Goal: Task Accomplishment & Management: Manage account settings

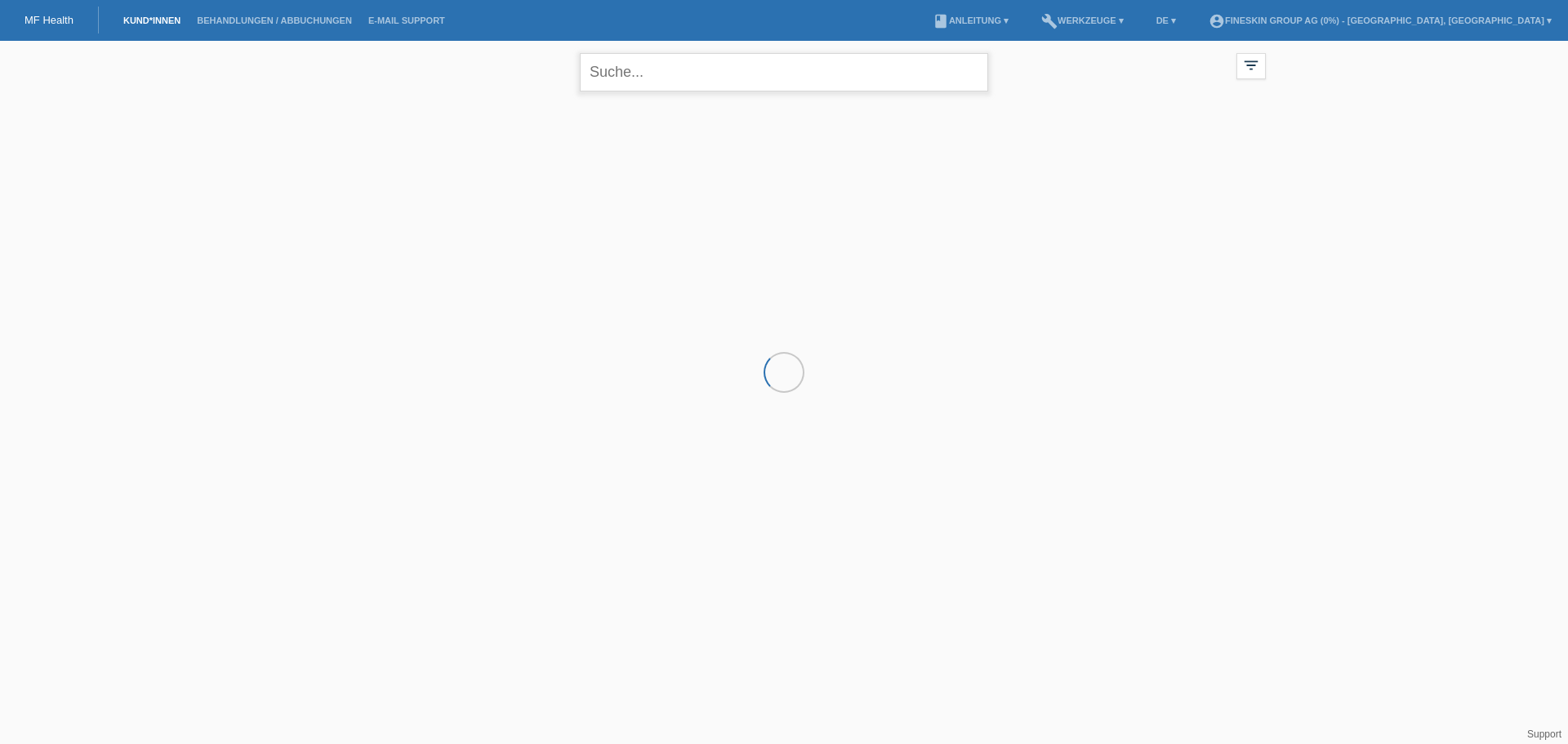
click at [744, 77] on input "text" at bounding box center [784, 73] width 408 height 38
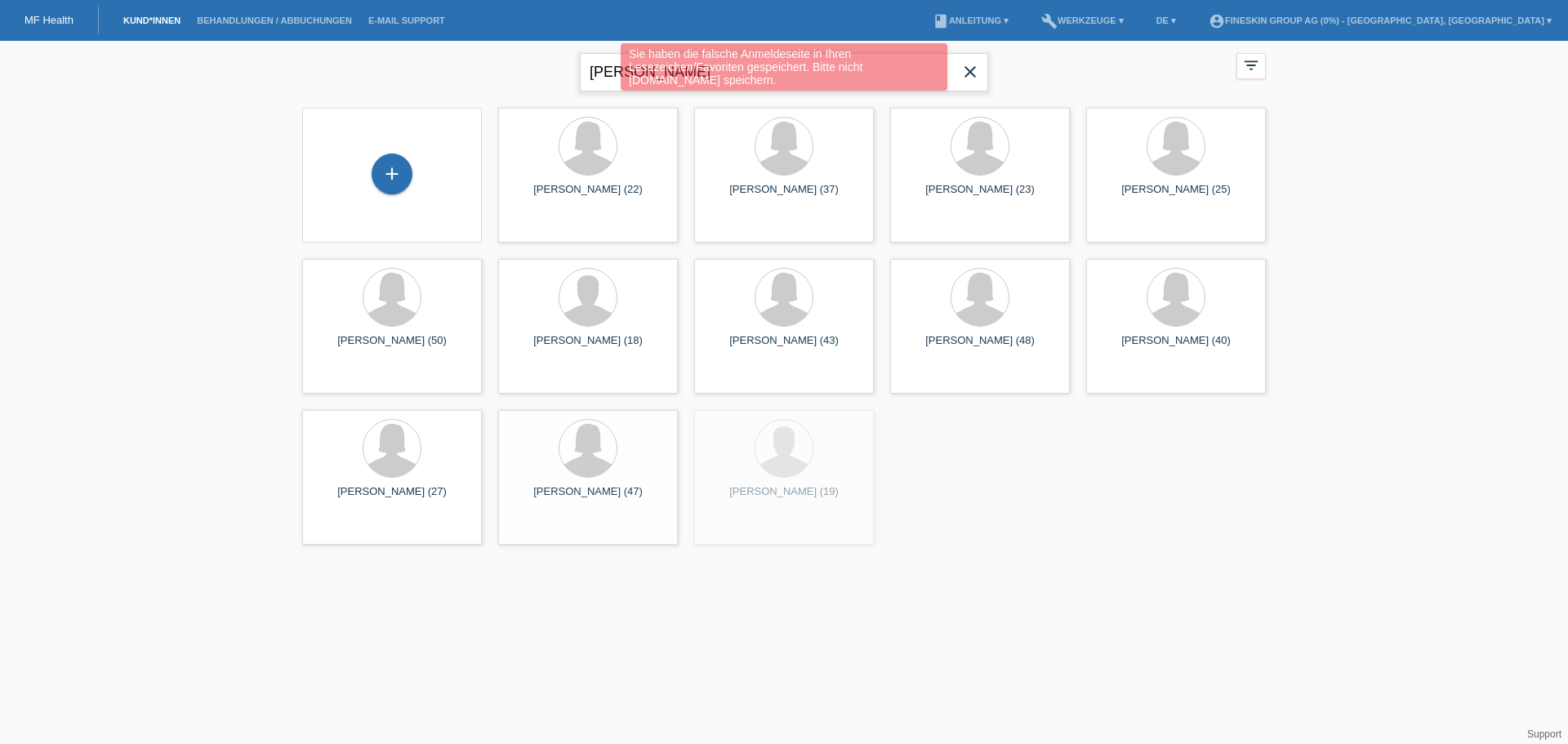
type input "kälin"
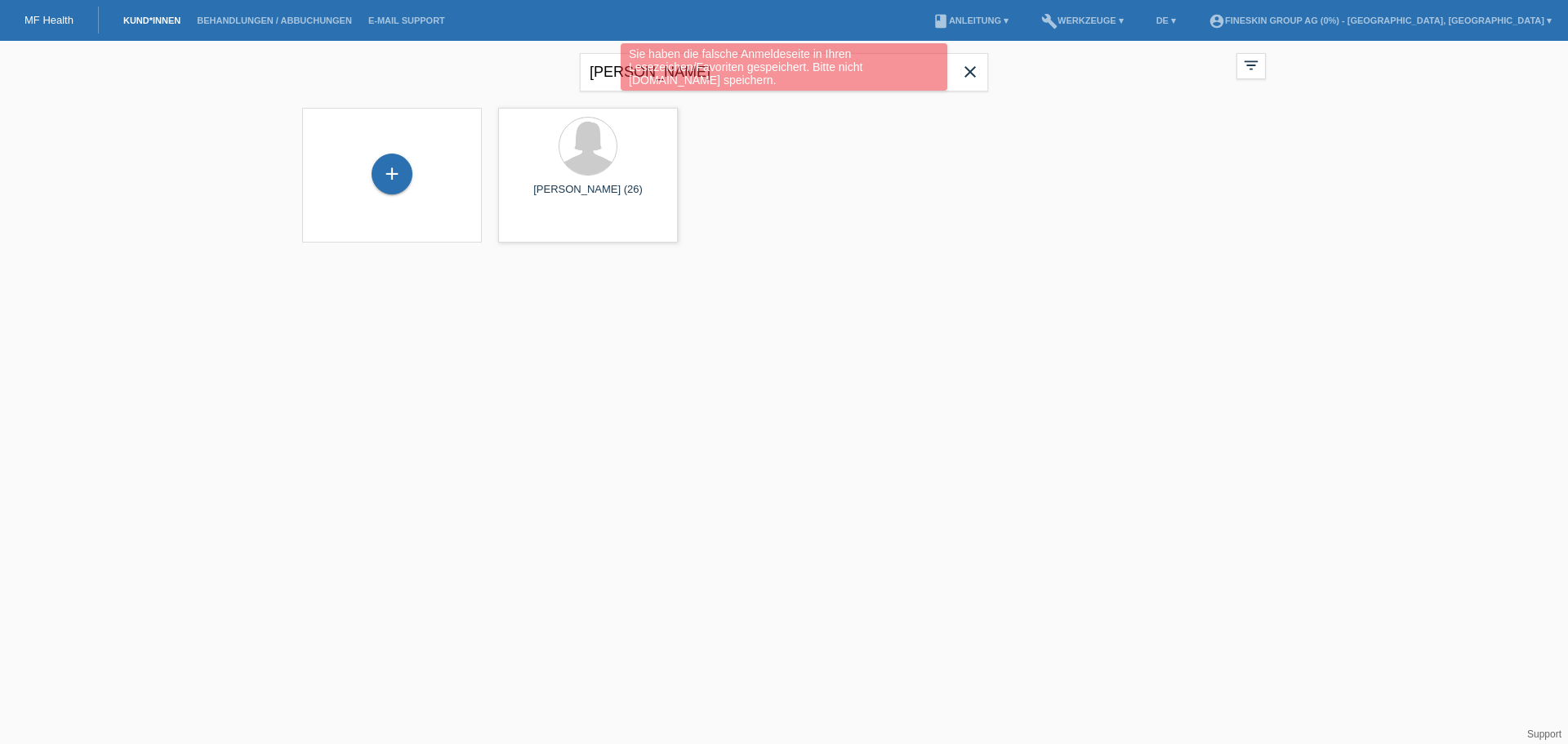
click at [966, 75] on div "Sie haben die falsche Anmeldeseite in Ihren Lesezeichen/Favoriten gespeichert. …" at bounding box center [784, 69] width 941 height 52
click at [538, 226] on span "Anzeigen" at bounding box center [545, 228] width 44 height 12
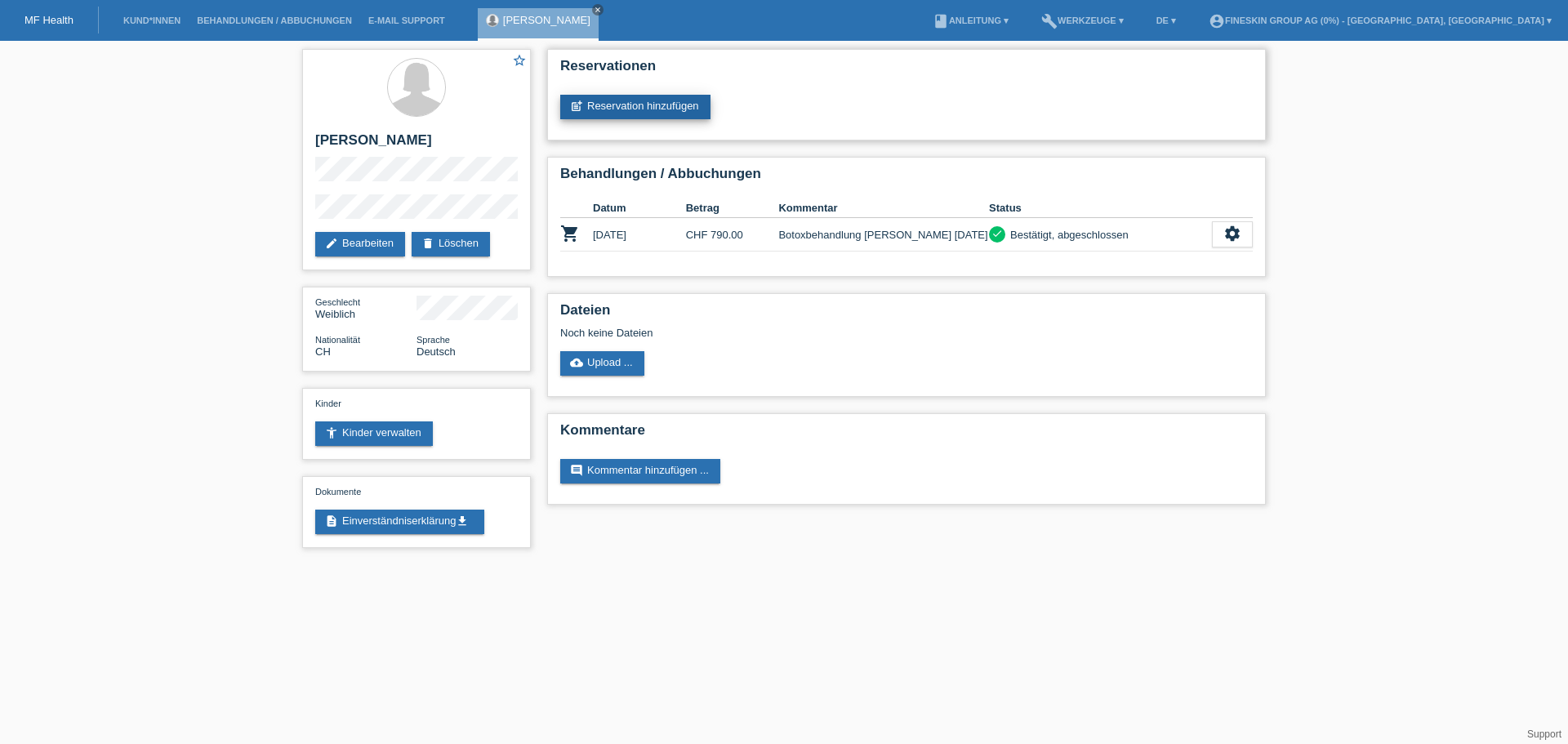
click at [649, 108] on link "post_add Reservation hinzufügen" at bounding box center [635, 107] width 150 height 24
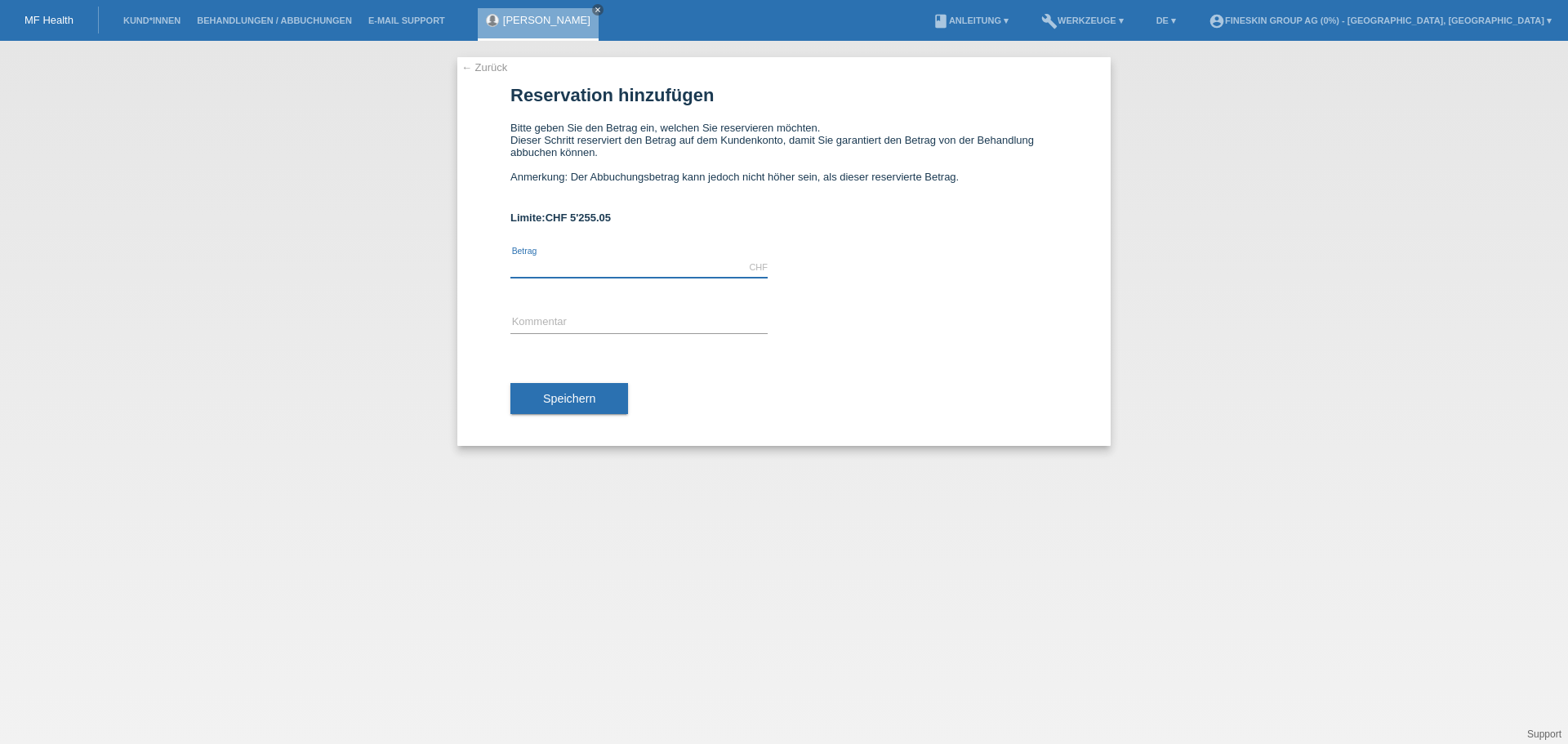
click at [570, 268] on input "text" at bounding box center [639, 268] width 257 height 21
type input "790.00"
click at [564, 323] on input "text" at bounding box center [639, 323] width 257 height 21
type input "Botoxbehandlung Dr. Redeker 25.09.2025"
click at [588, 400] on span "Speichern" at bounding box center [569, 398] width 53 height 13
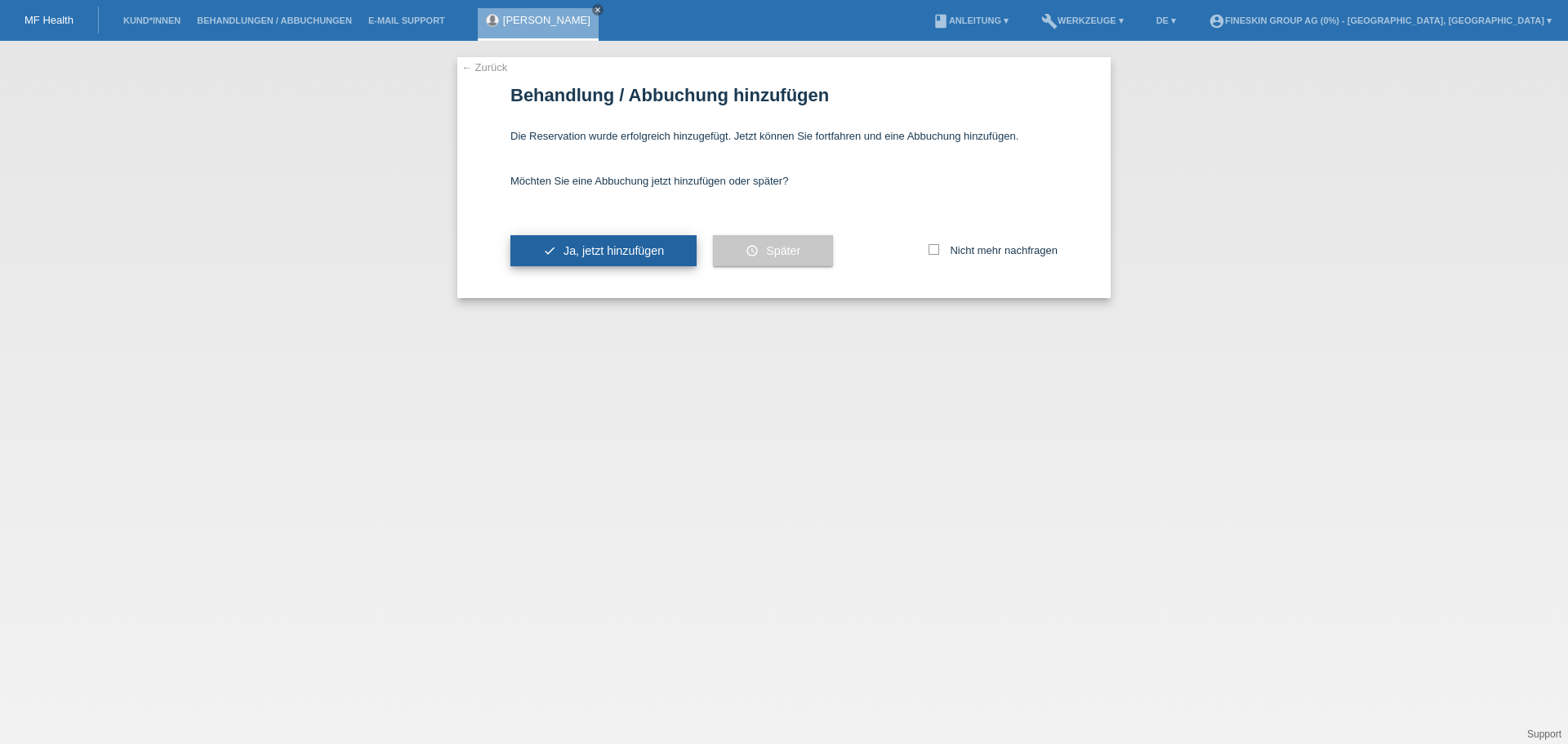
click at [574, 261] on button "check Ja, jetzt hinzufügen" at bounding box center [603, 250] width 186 height 31
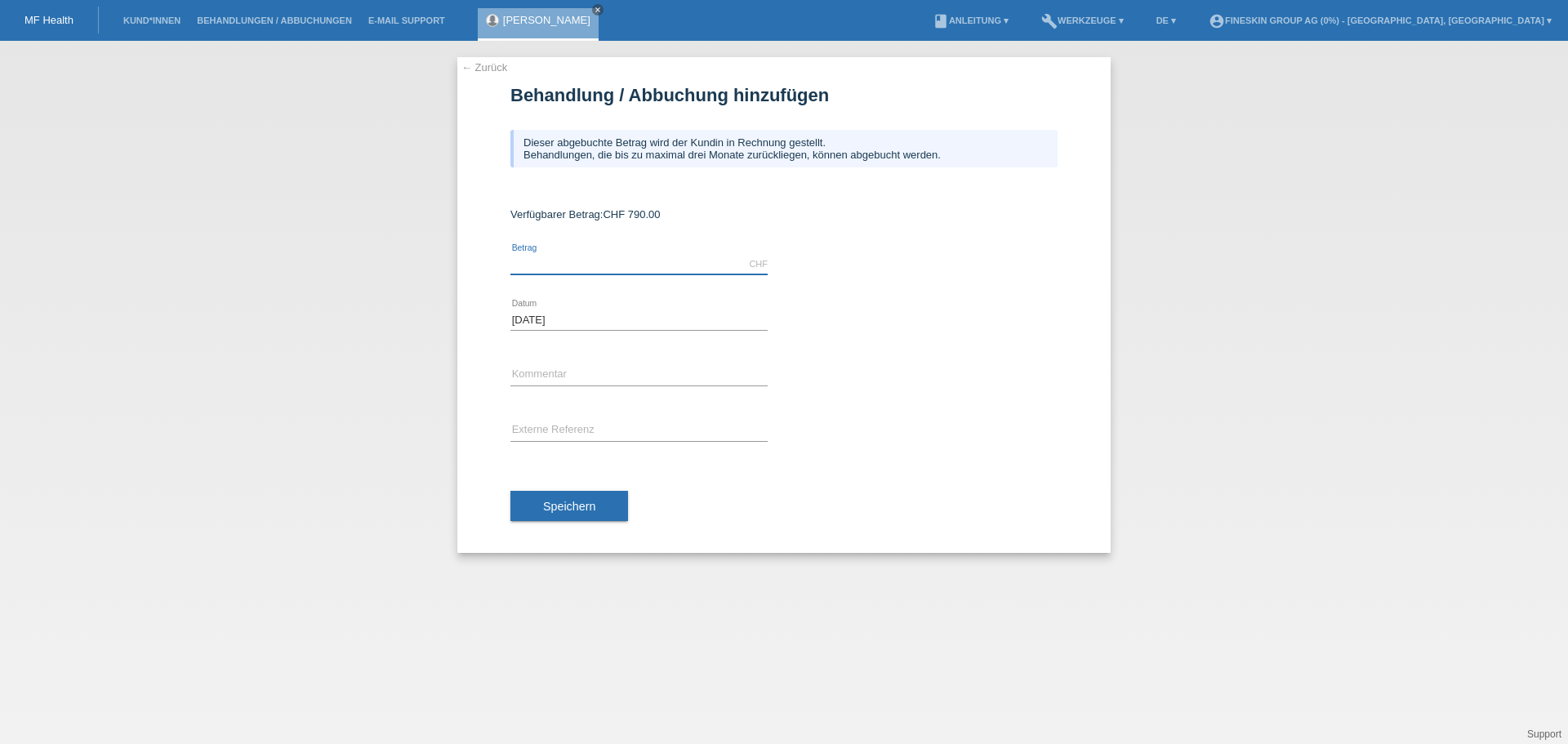
drag, startPoint x: 0, startPoint y: 0, endPoint x: 576, endPoint y: 261, distance: 632.4
click at [576, 261] on input "text" at bounding box center [639, 264] width 257 height 21
type input "790.00"
click at [564, 375] on input "text" at bounding box center [639, 375] width 257 height 21
type input "Botoxbehandlung [PERSON_NAME] [DATE]"
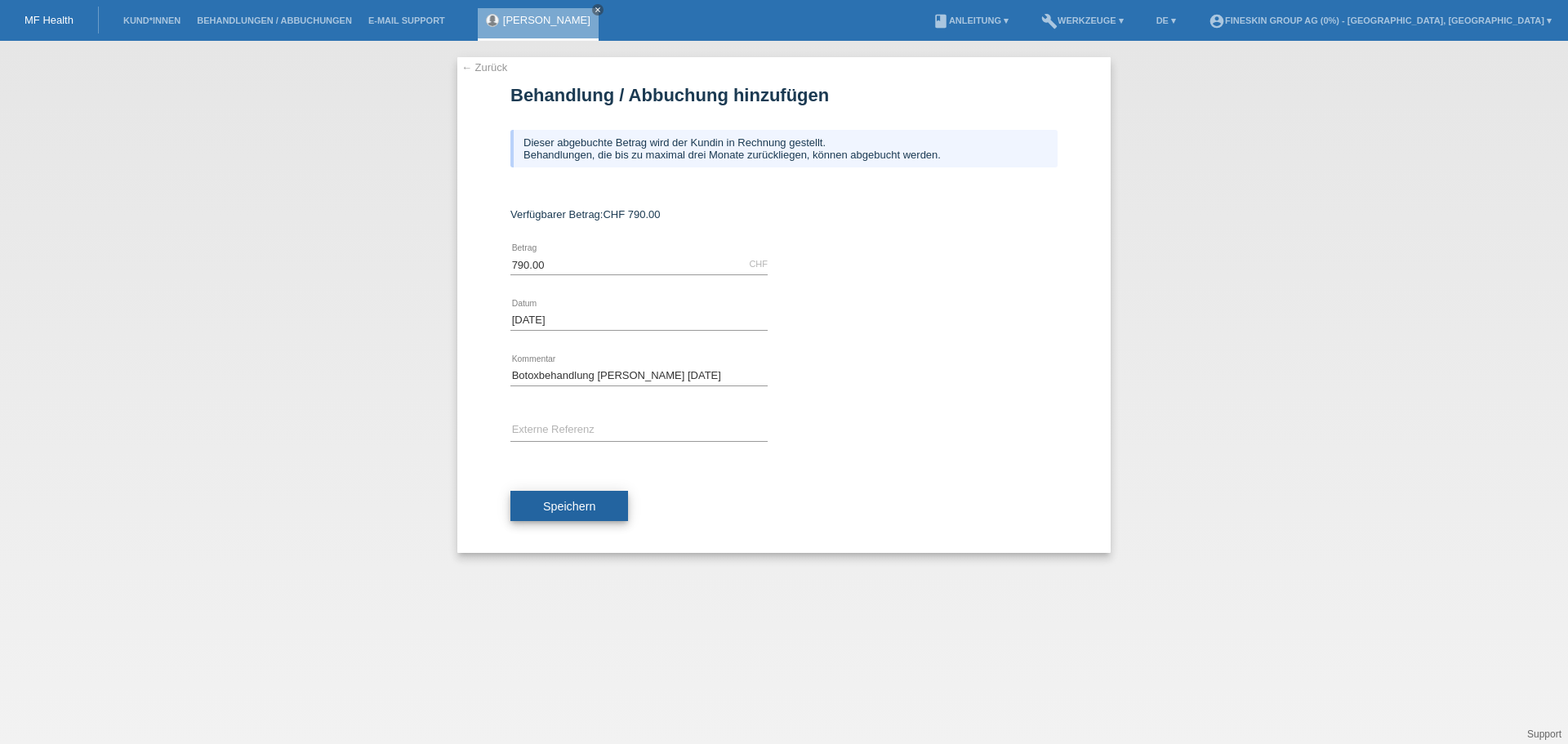
click at [593, 509] on span "Speichern" at bounding box center [569, 506] width 53 height 13
